Goal: Information Seeking & Learning: Learn about a topic

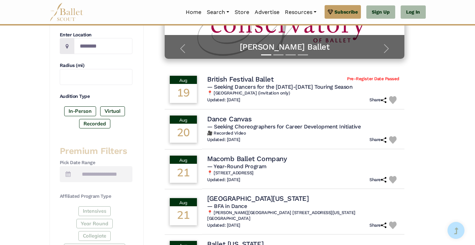
scroll to position [158, 0]
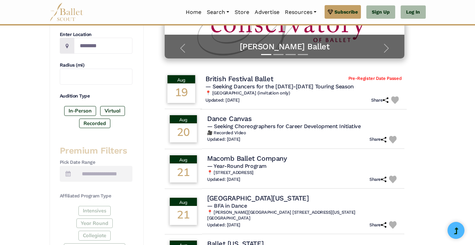
click at [214, 79] on h4 "British Festival Ballet" at bounding box center [240, 78] width 68 height 9
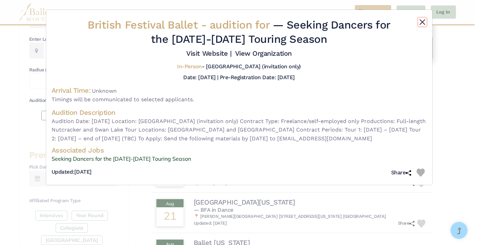
click at [424, 23] on button "Close" at bounding box center [422, 22] width 8 height 8
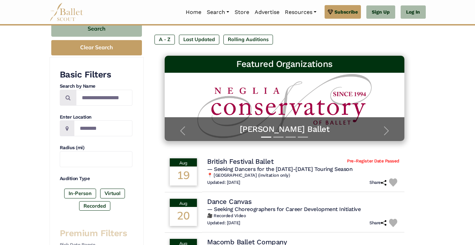
scroll to position [78, 0]
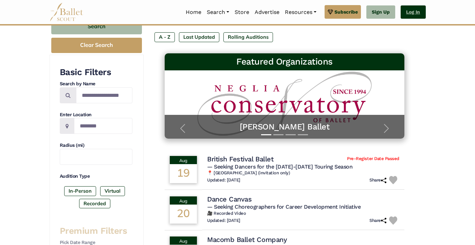
click at [425, 11] on link "Log In" at bounding box center [412, 12] width 25 height 14
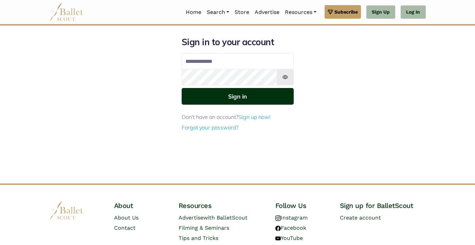
type input "**********"
click at [256, 97] on button "Sign in" at bounding box center [238, 96] width 112 height 17
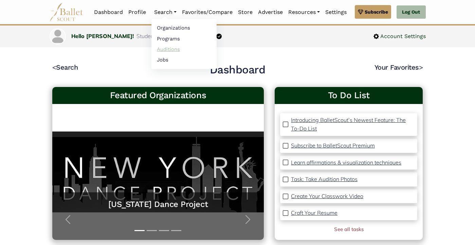
click at [199, 52] on link "Auditions" at bounding box center [183, 49] width 65 height 11
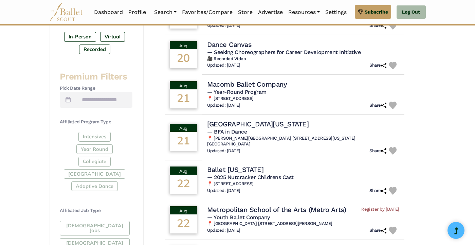
scroll to position [233, 0]
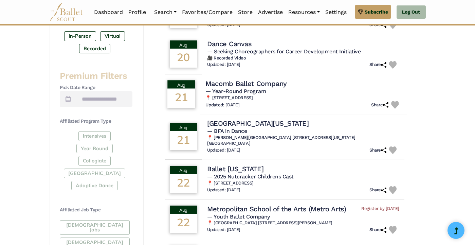
click at [228, 88] on h4 "Macomb Ballet Company" at bounding box center [246, 83] width 81 height 9
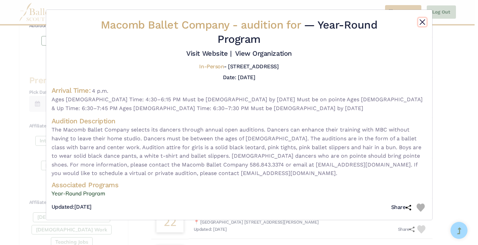
click at [422, 25] on button "Close" at bounding box center [422, 22] width 8 height 8
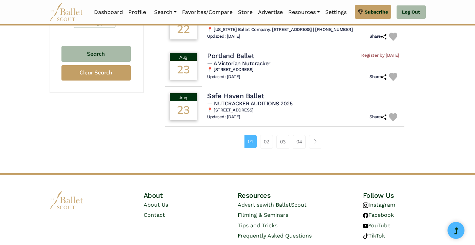
scroll to position [462, 0]
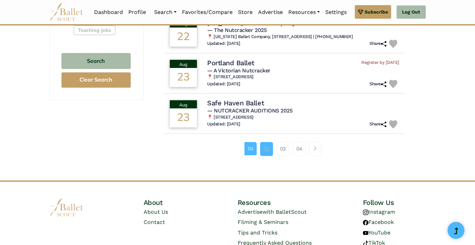
click at [273, 144] on link "02" at bounding box center [266, 149] width 13 height 14
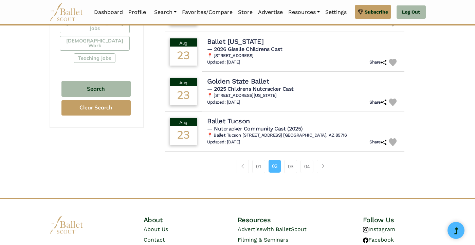
scroll to position [436, 0]
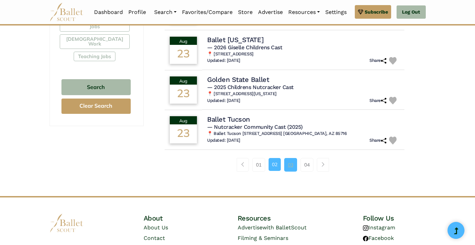
click at [297, 167] on link "03" at bounding box center [290, 165] width 13 height 14
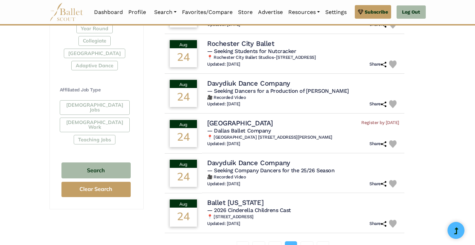
scroll to position [352, 0]
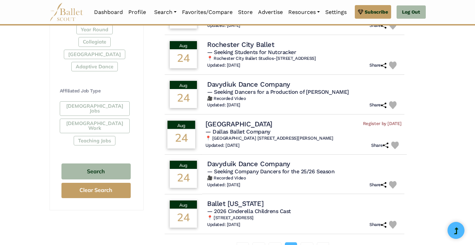
click at [253, 128] on h4 "[GEOGRAPHIC_DATA]" at bounding box center [239, 123] width 67 height 9
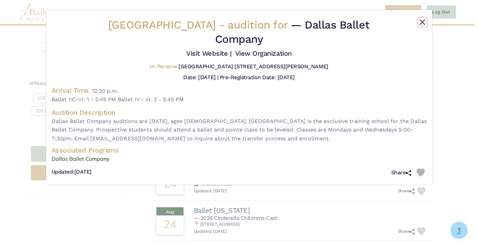
click at [421, 24] on button "Close" at bounding box center [422, 22] width 8 height 8
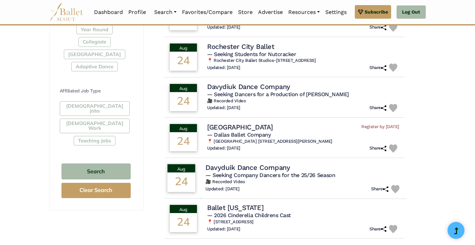
click at [270, 171] on h4 "Davyduik Dance Company" at bounding box center [248, 167] width 84 height 9
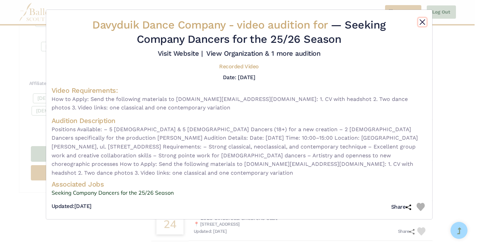
click at [425, 20] on button "Close" at bounding box center [422, 22] width 8 height 8
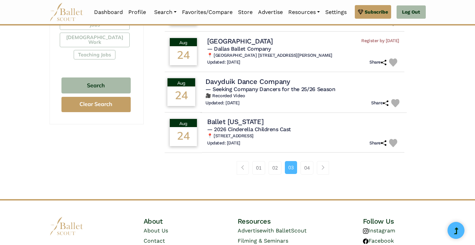
scroll to position [449, 0]
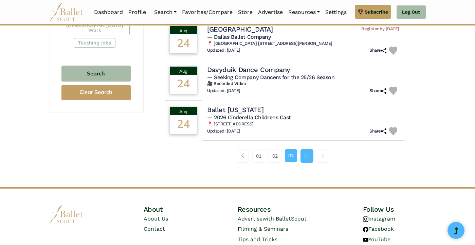
click at [313, 159] on link "04" at bounding box center [306, 156] width 13 height 14
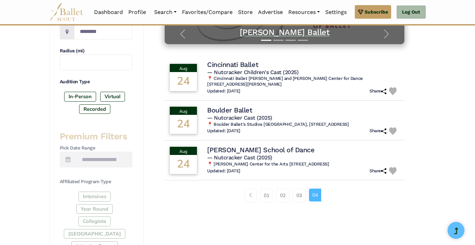
scroll to position [173, 0]
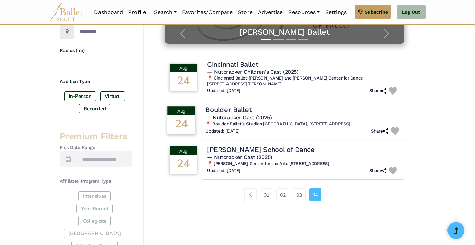
click at [230, 105] on h4 "Boulder Ballet" at bounding box center [229, 109] width 46 height 9
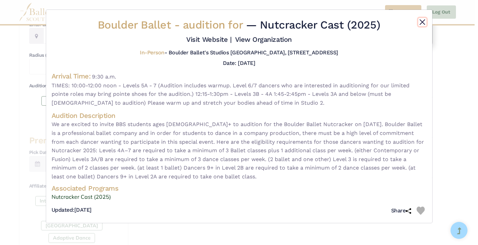
click at [423, 22] on button "Close" at bounding box center [422, 22] width 8 height 8
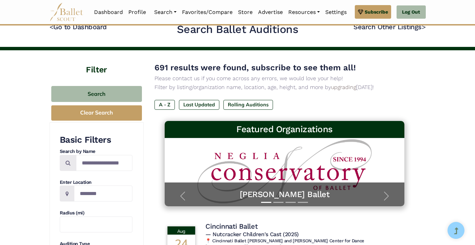
scroll to position [0, 0]
